Goal: Navigation & Orientation: Find specific page/section

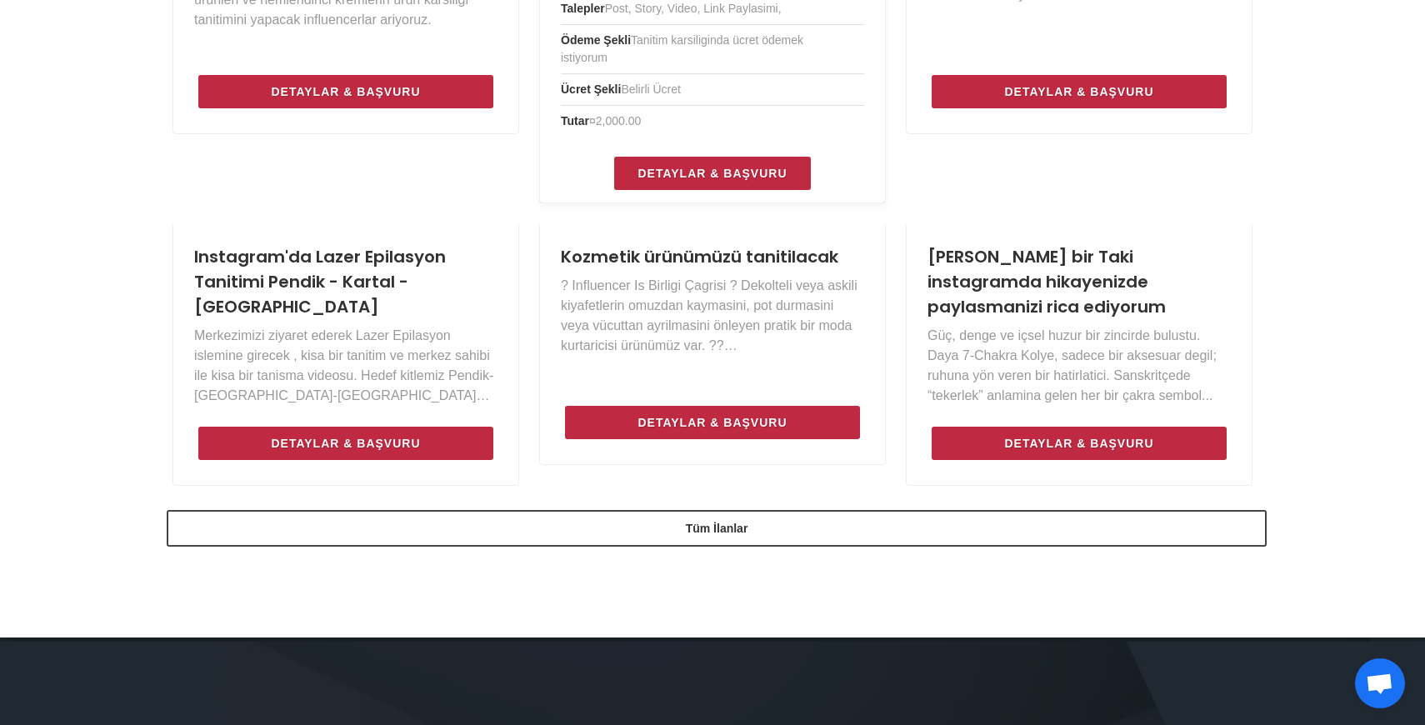
scroll to position [1215, 0]
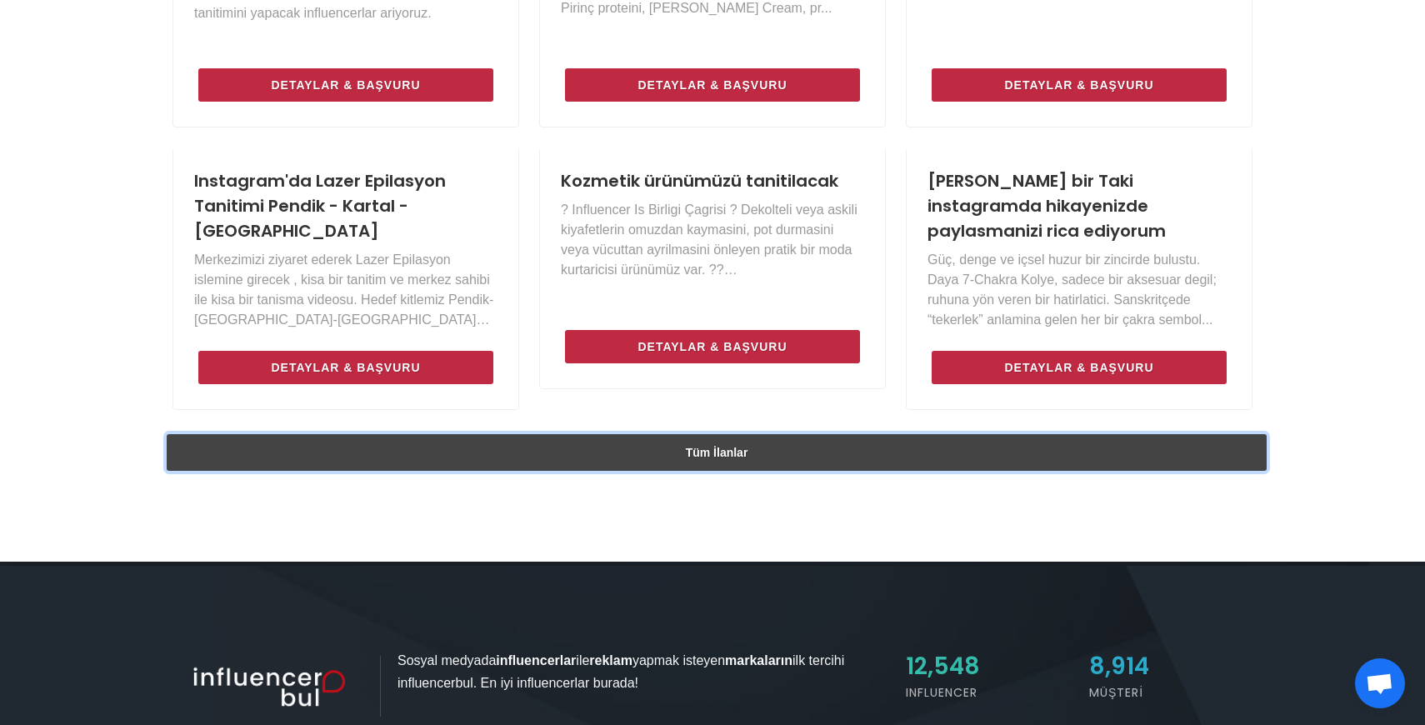
click at [1085, 465] on link "Tüm İlanlar" at bounding box center [717, 452] width 1100 height 37
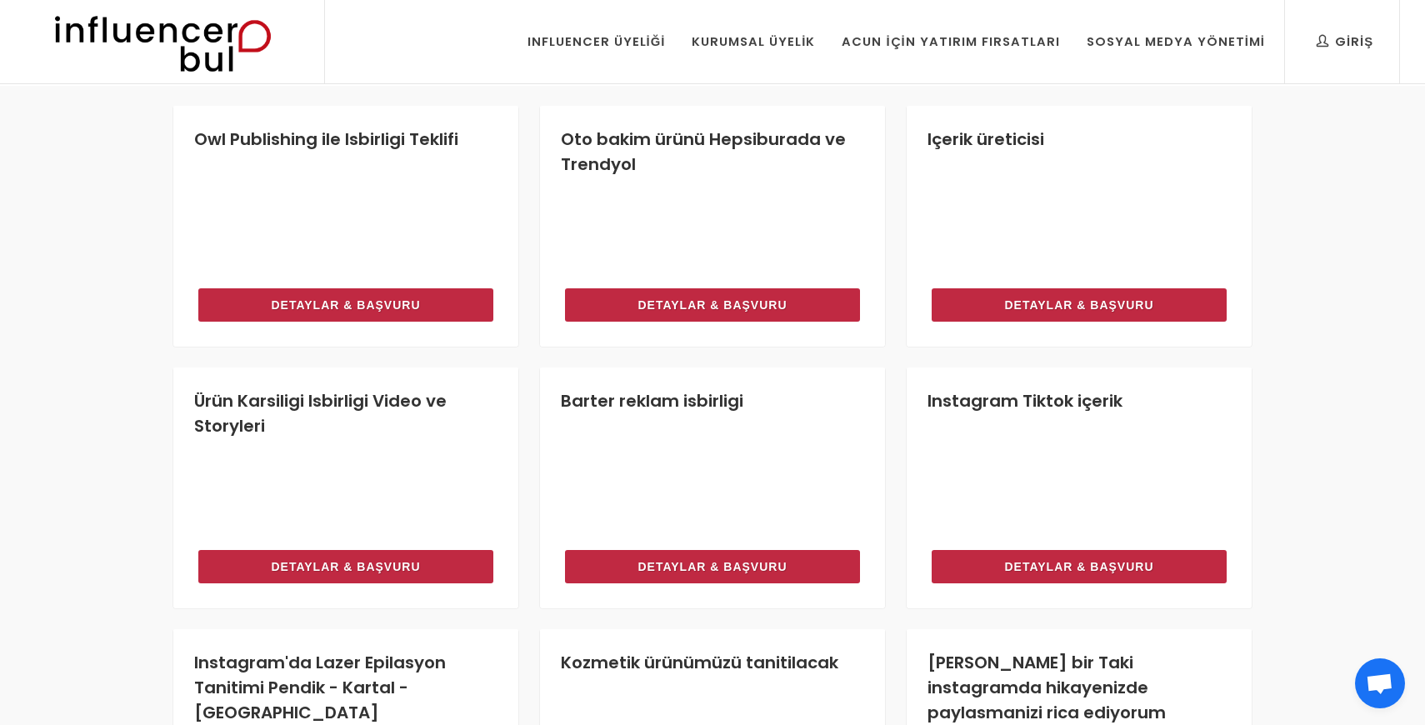
click at [0, 0] on img at bounding box center [0, 0] width 0 height 0
